Goal: Communication & Community: Answer question/provide support

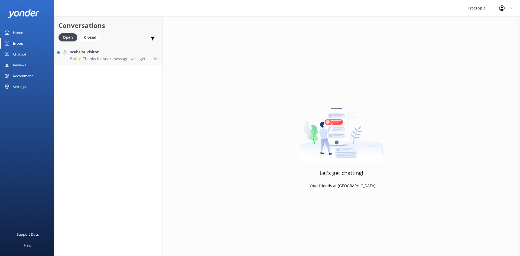
click at [81, 56] on div "Website Visitor Bot: ⚡ Thanks for your message, we'll get back to you as soon a…" at bounding box center [109, 55] width 79 height 12
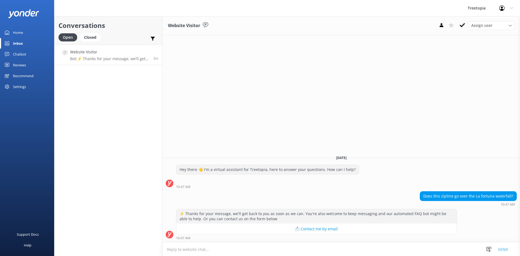
click at [280, 248] on textarea at bounding box center [342, 249] width 358 height 13
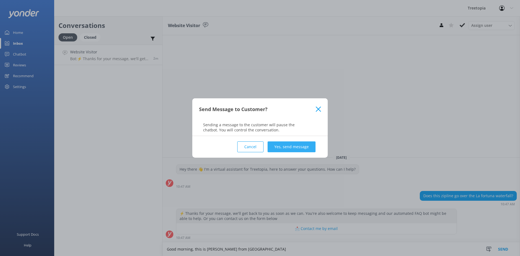
type textarea "Good morning, this is [PERSON_NAME] from [GEOGRAPHIC_DATA]"
click at [308, 146] on button "Yes, send message" at bounding box center [292, 146] width 48 height 11
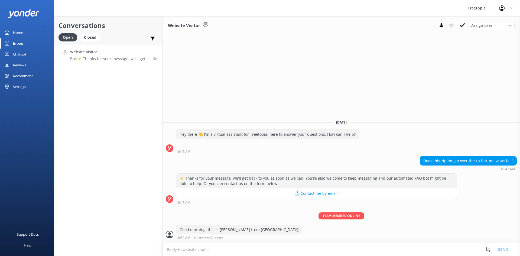
click at [229, 251] on textarea at bounding box center [342, 249] width 358 height 13
paste textarea "Our park is located in [GEOGRAPHIC_DATA], not in [GEOGRAPHIC_DATA]."
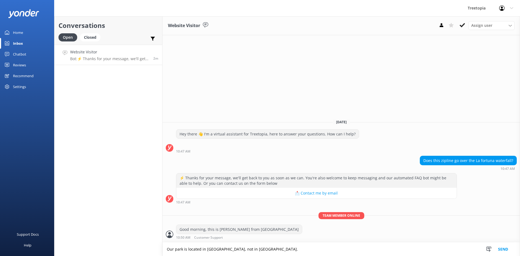
type textarea "Our park is located in [GEOGRAPHIC_DATA], not in [GEOGRAPHIC_DATA]."
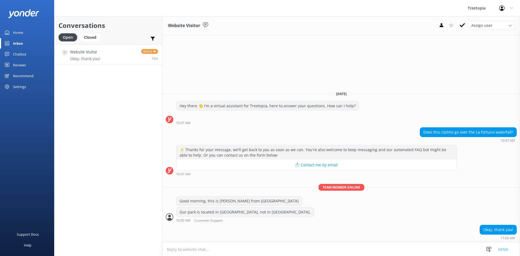
click at [265, 248] on textarea at bounding box center [342, 249] width 358 height 13
type textarea "A pleasure!"
